Goal: Information Seeking & Learning: Learn about a topic

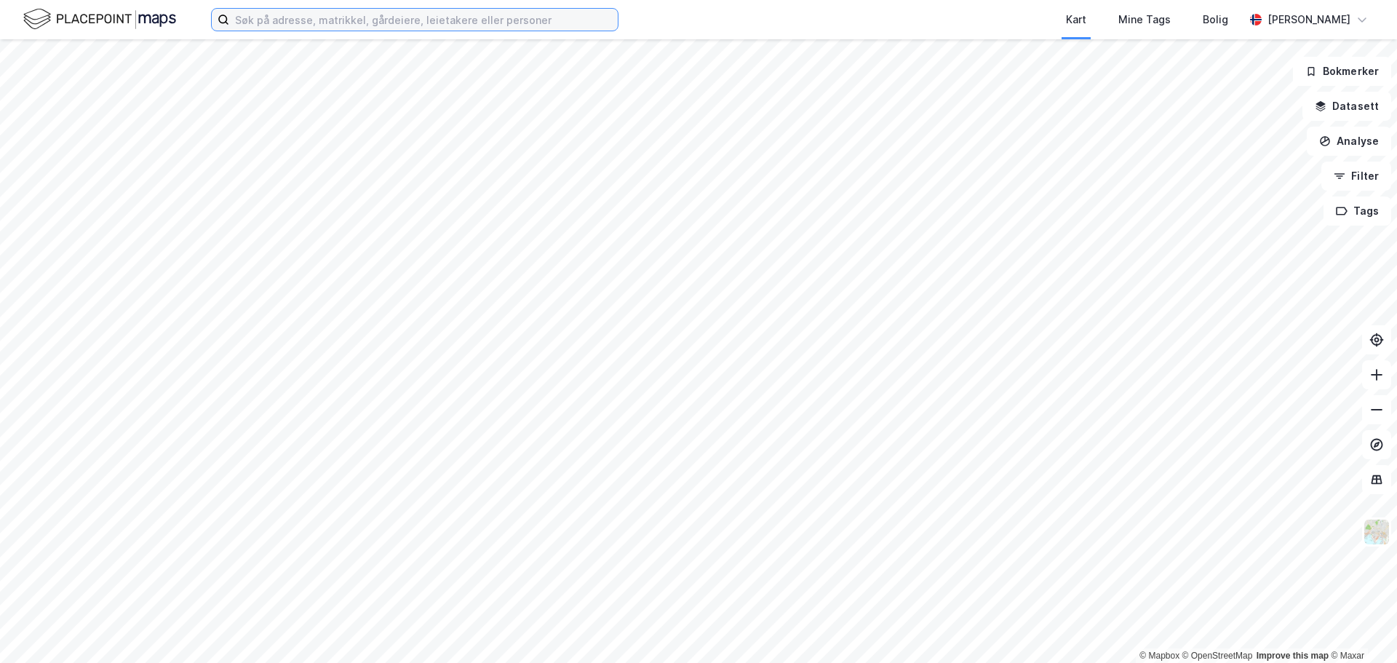
click at [269, 28] on input at bounding box center [423, 20] width 389 height 22
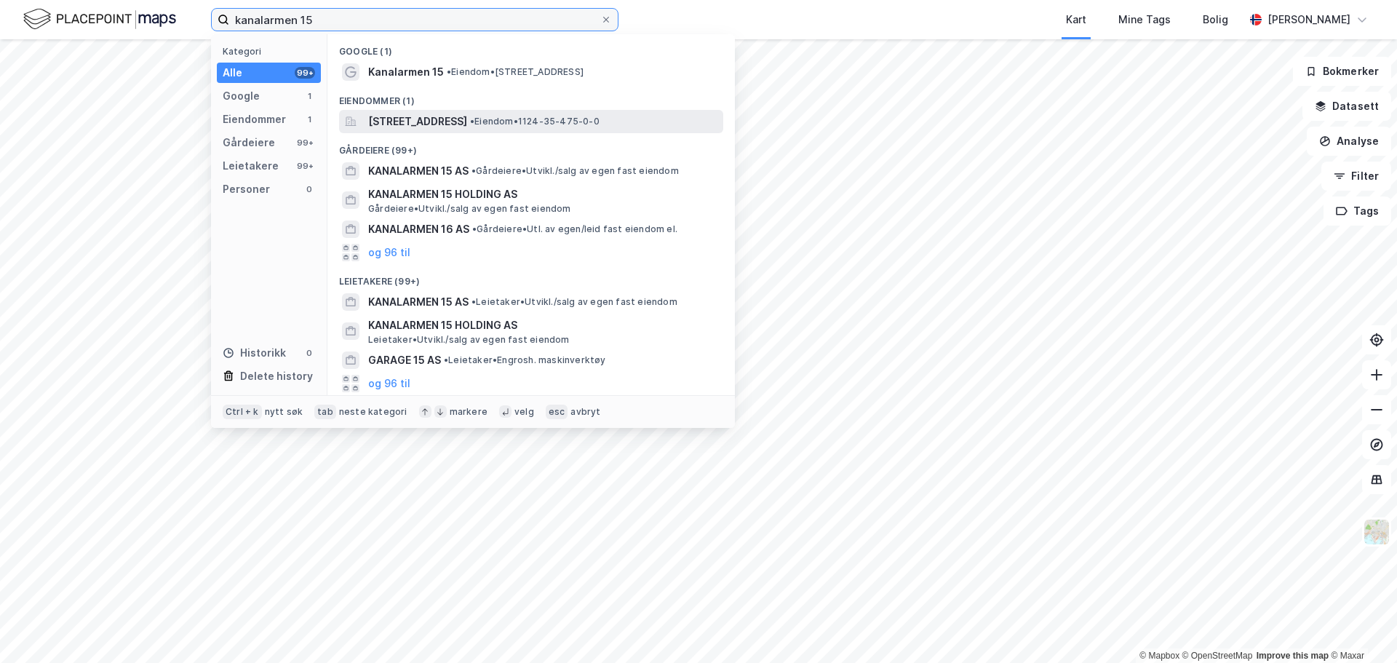
type input "kanalarmen 15"
click at [425, 126] on span "[STREET_ADDRESS]" at bounding box center [417, 121] width 99 height 17
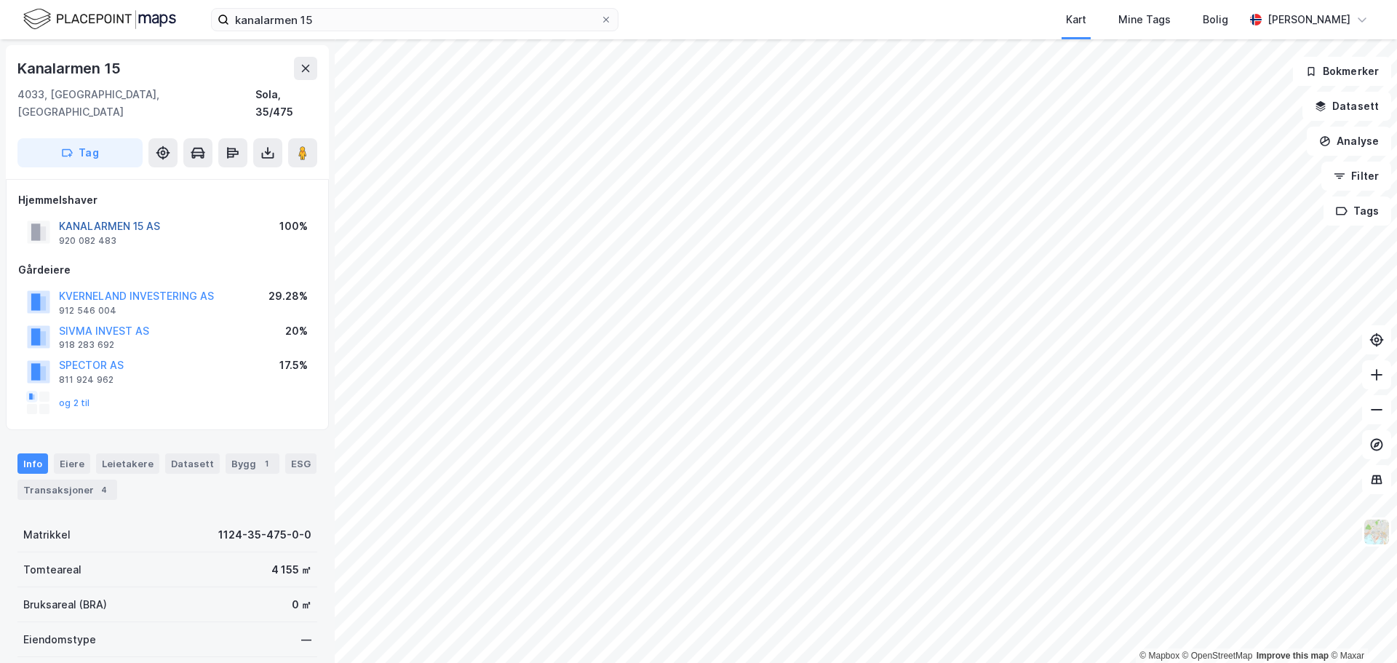
click at [0, 0] on button "KANALARMEN 15 AS" at bounding box center [0, 0] width 0 height 0
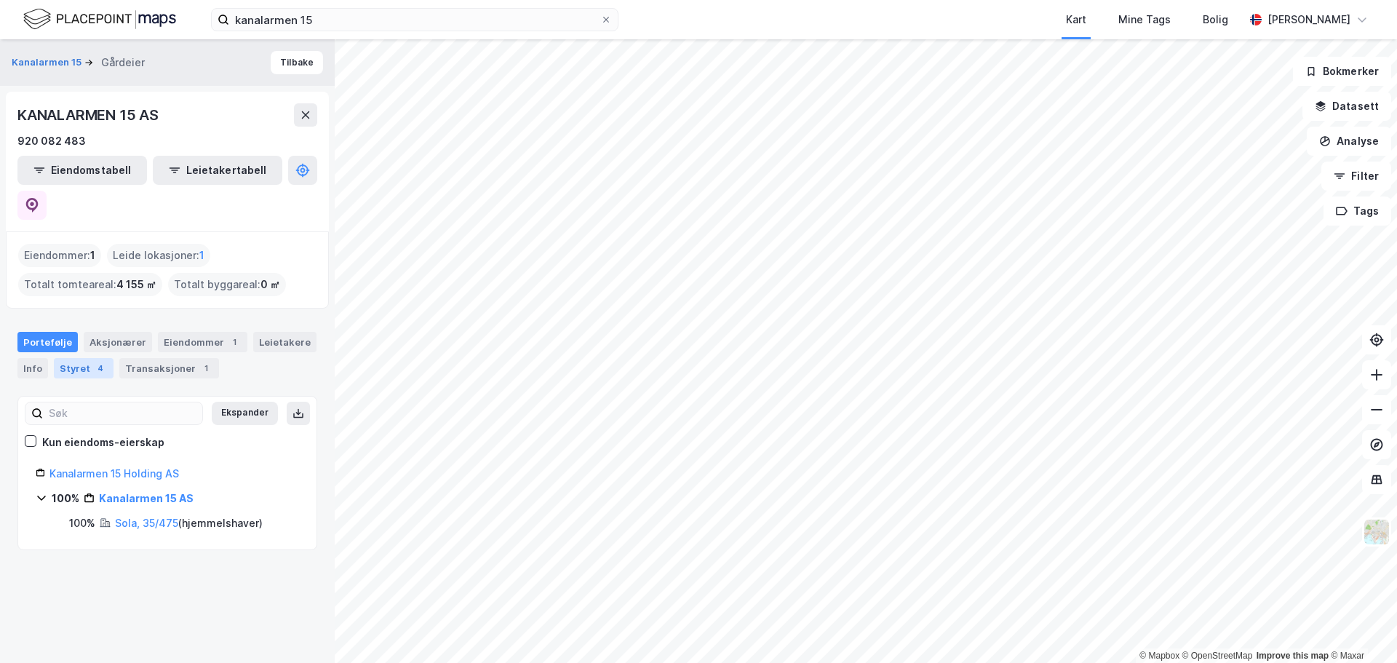
click at [84, 358] on div "Styret 4" at bounding box center [84, 368] width 60 height 20
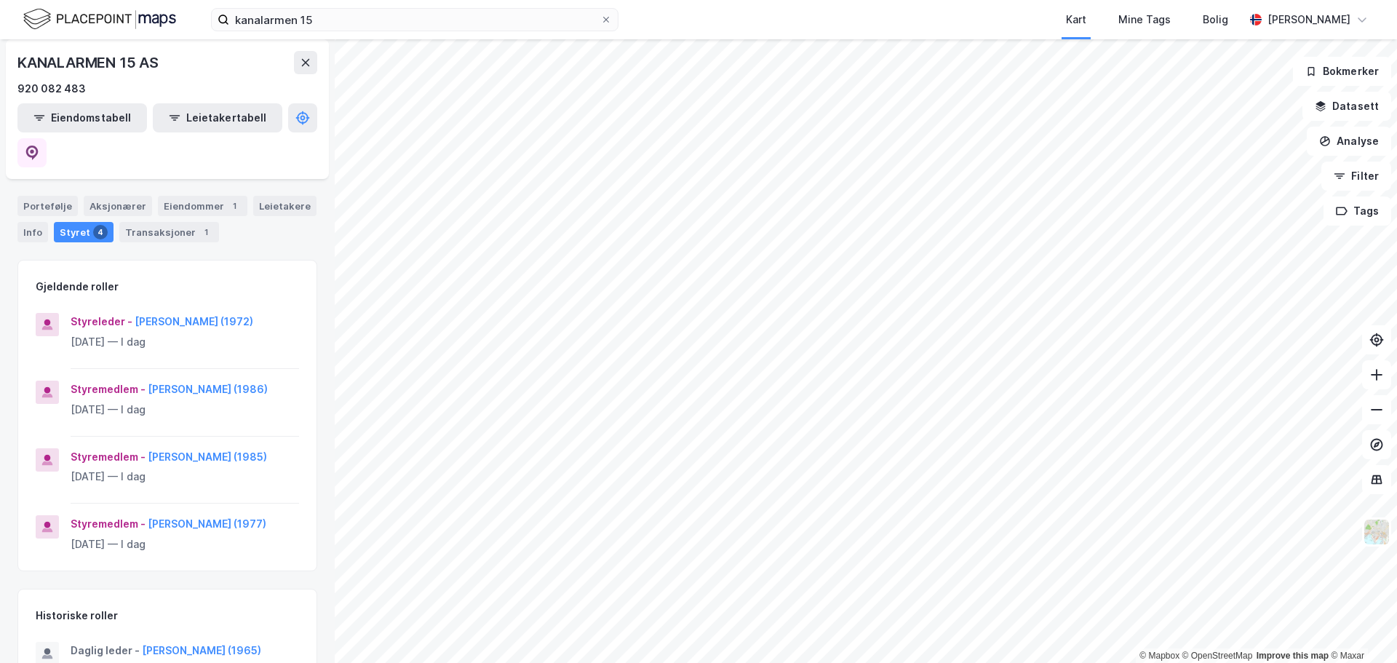
scroll to position [146, 0]
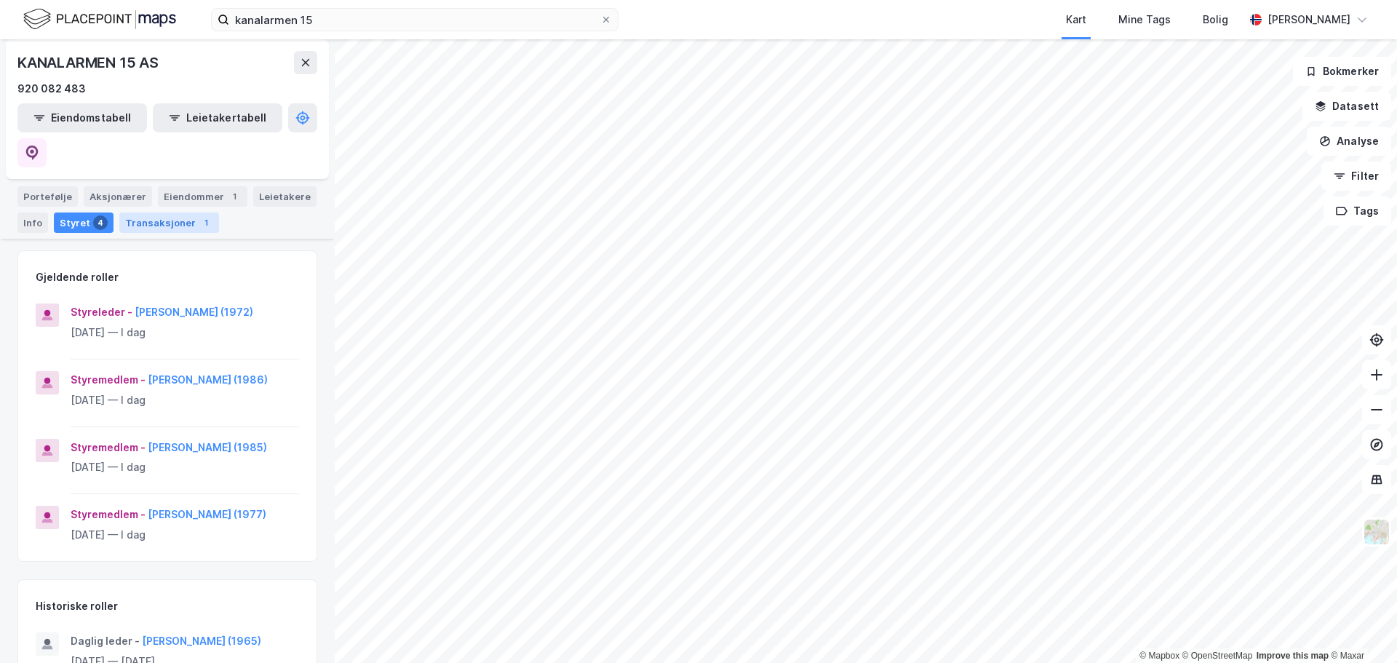
click at [148, 212] on div "Transaksjoner 1" at bounding box center [169, 222] width 100 height 20
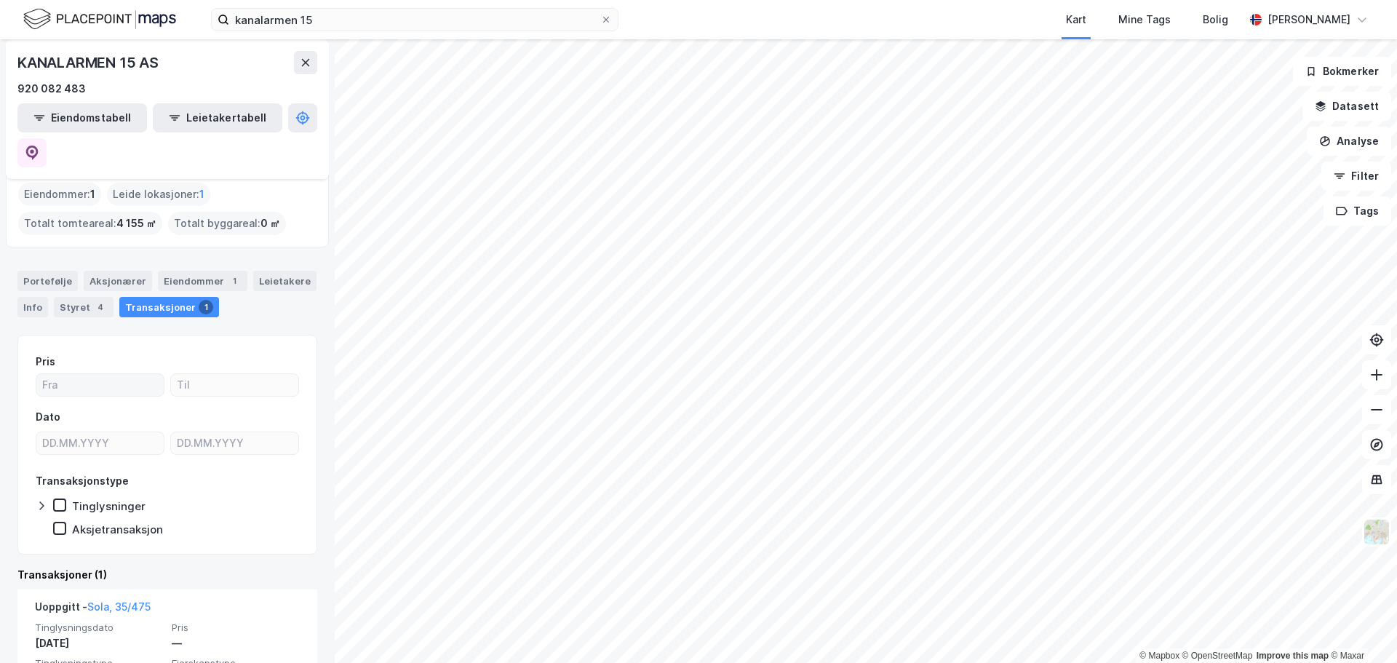
scroll to position [130, 0]
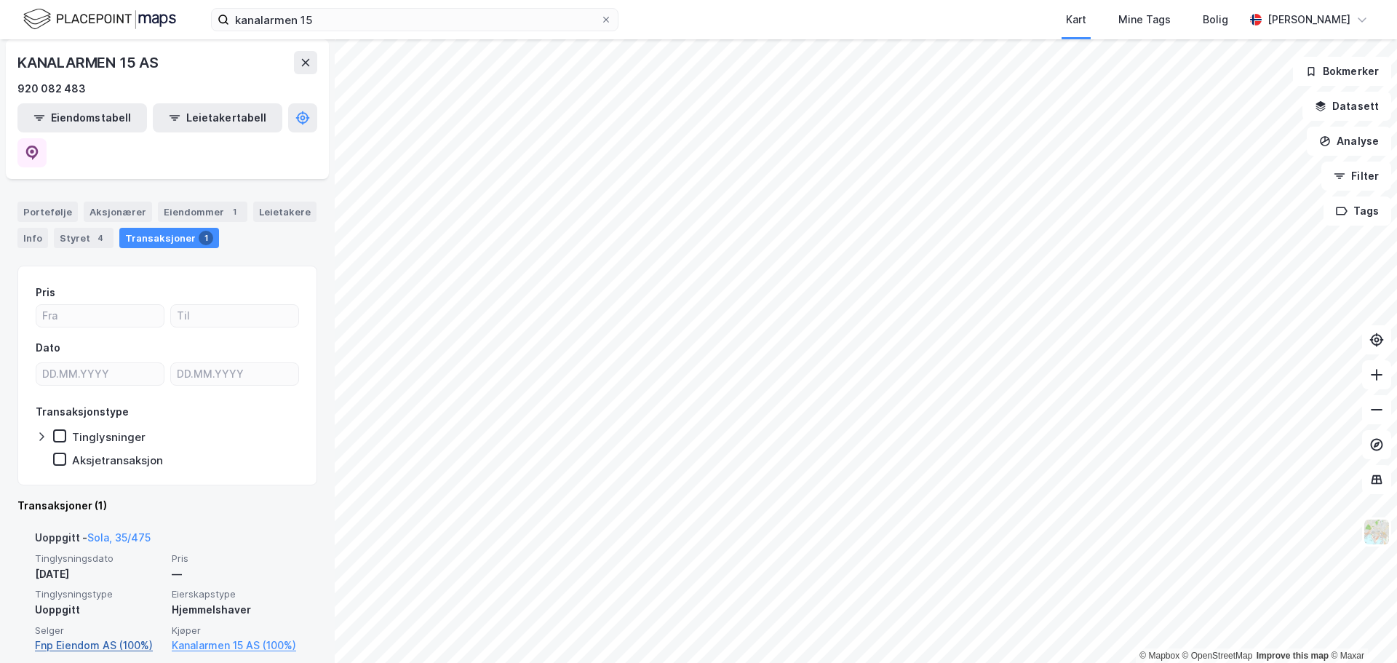
click at [116, 637] on link "Fnp Eiendom AS (100%)" at bounding box center [99, 645] width 128 height 17
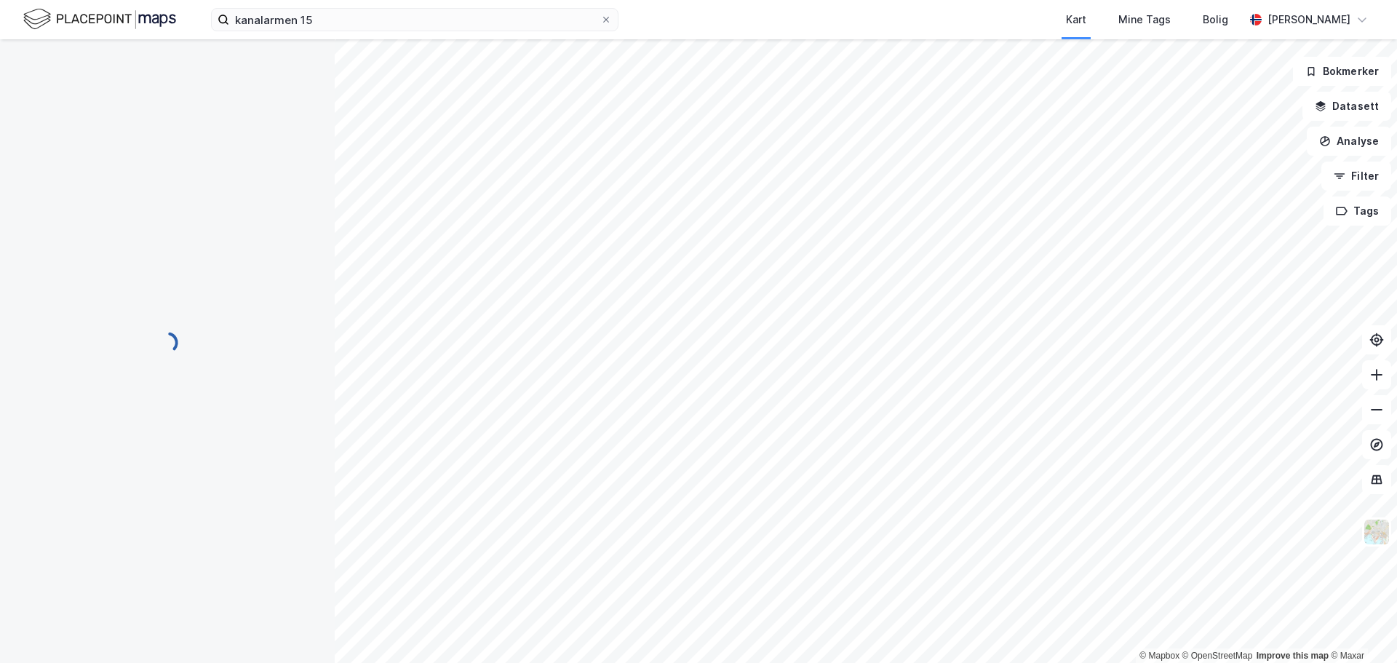
scroll to position [0, 0]
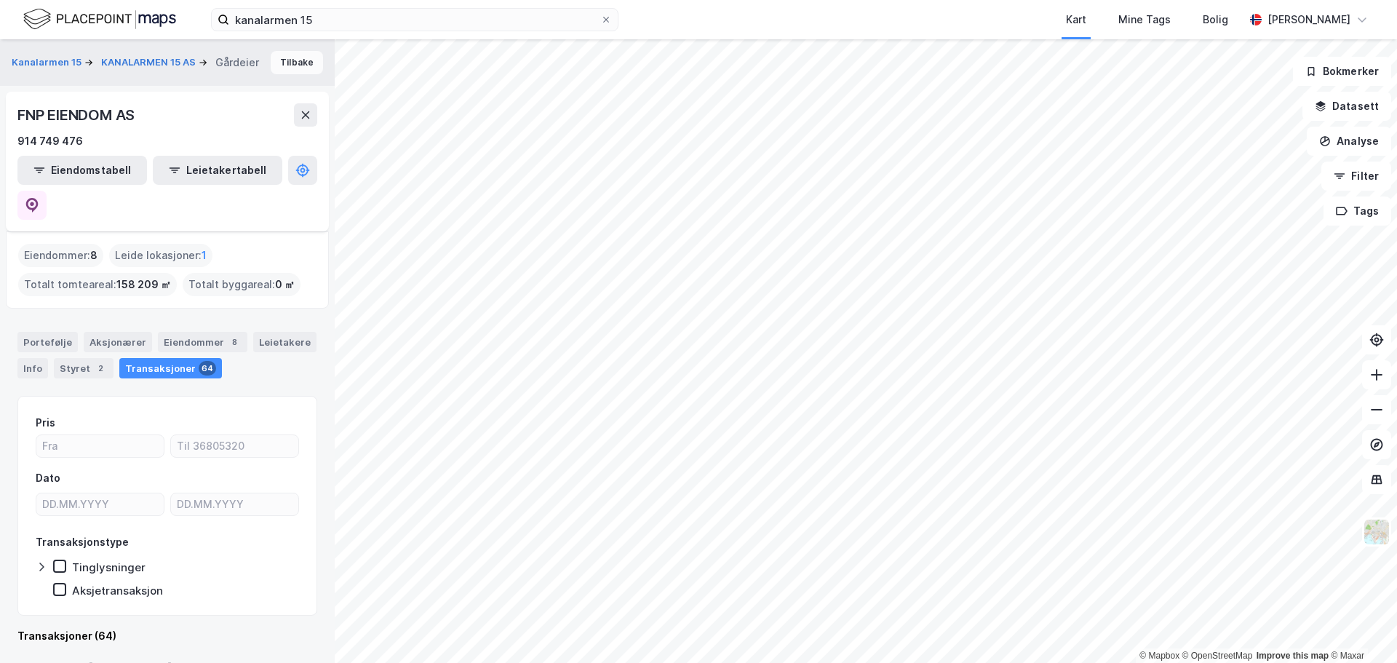
click at [290, 63] on button "Tilbake" at bounding box center [297, 62] width 52 height 23
click at [245, 401] on div "© Mapbox © OpenStreetMap Improve this map © Maxar Kanalarmen 15 Gårdeier Tilbak…" at bounding box center [698, 351] width 1397 height 624
